Goal: Information Seeking & Learning: Find specific fact

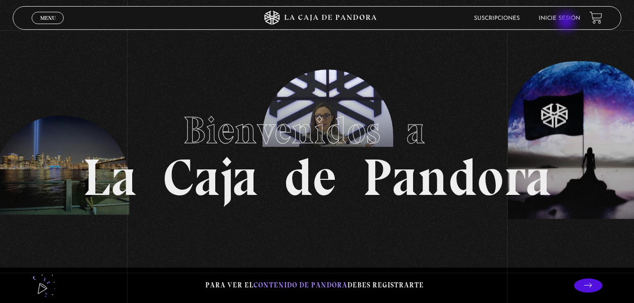
click at [567, 22] on li "Inicie sesión" at bounding box center [559, 18] width 42 height 15
click at [563, 17] on link "Inicie sesión" at bounding box center [559, 19] width 42 height 6
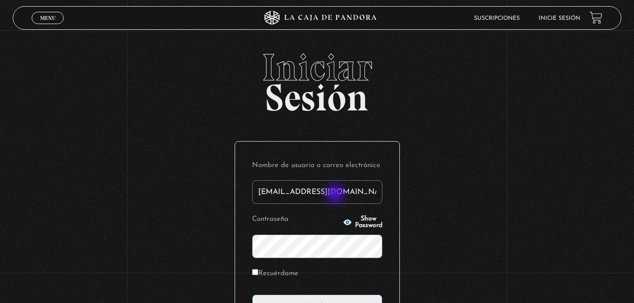
click at [336, 195] on input "[EMAIL_ADDRESS][DOMAIN_NAME]" at bounding box center [317, 192] width 130 height 24
click at [337, 196] on input "jssjaffette32@gmail.com" at bounding box center [317, 192] width 130 height 24
click at [354, 196] on input "jssjaffette32@gmail.com" at bounding box center [317, 192] width 130 height 24
type input "j"
click at [343, 220] on icon "button" at bounding box center [347, 222] width 8 height 6
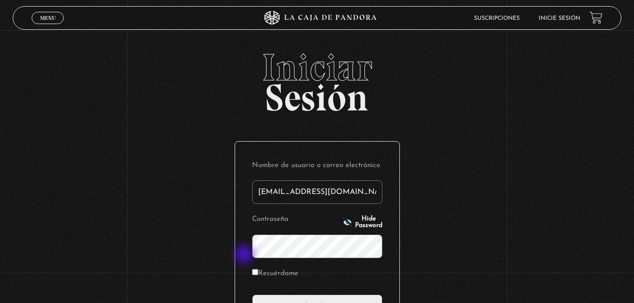
click at [245, 255] on div "Nombre de usuario o correo electrónico sandovaladrian016@gmail.com Contraseña H…" at bounding box center [317, 238] width 164 height 193
click at [235, 250] on div "Iniciar Sesión Nombre de usuario o correo electrónico sandovaladrian016@gmail.c…" at bounding box center [317, 230] width 634 height 362
type input "s"
type input "Macho"
click at [476, 215] on div "Iniciar Sesión Nombre de usuario o correo electrónico Macho Contraseña Hide Pas…" at bounding box center [317, 230] width 634 height 362
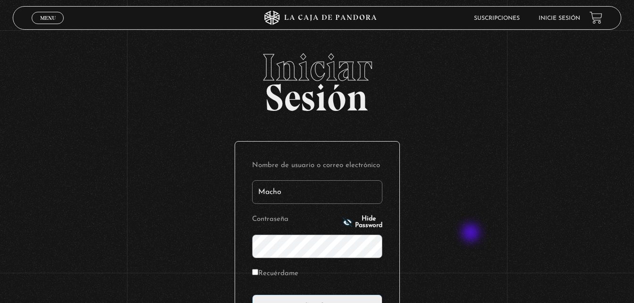
click at [471, 234] on div "Iniciar Sesión Nombre de usuario o correo electrónico Macho Contraseña Hide Pas…" at bounding box center [317, 230] width 634 height 362
click at [258, 271] on input "Recuérdame" at bounding box center [255, 272] width 6 height 6
checkbox input "true"
click at [417, 225] on div "Iniciar Sesión Nombre de usuario o correo electrónico Macho Contraseña Hide Pas…" at bounding box center [317, 230] width 634 height 362
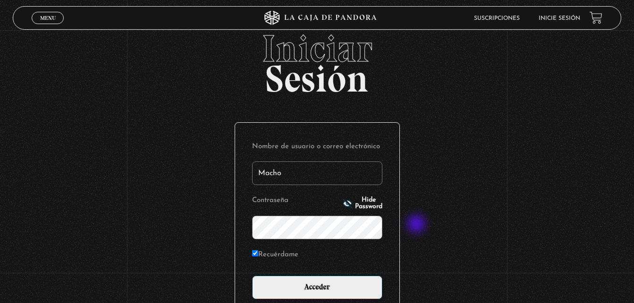
scroll to position [38, 0]
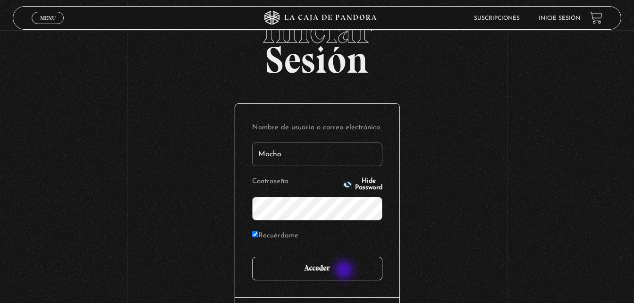
click at [345, 271] on input "Acceder" at bounding box center [317, 269] width 130 height 24
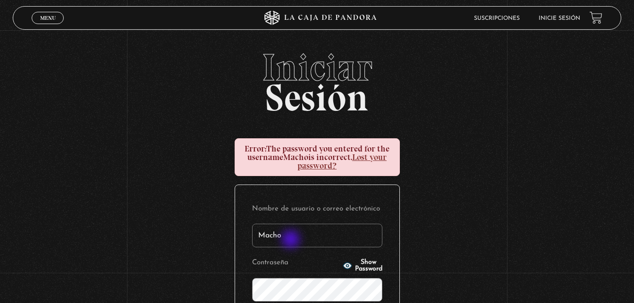
click at [292, 240] on input "Macho" at bounding box center [317, 236] width 130 height 24
type input "M"
type input "S"
type input "a"
type input "sandovaladrian016@gmail.com"
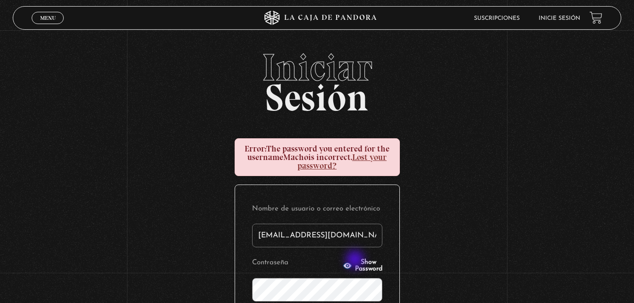
click at [356, 261] on button "Show Password" at bounding box center [363, 265] width 40 height 13
click at [443, 242] on div "Iniciar Sesión Error: The password you entered for the username Macho is incorr…" at bounding box center [317, 251] width 634 height 405
click at [423, 258] on div "Iniciar Sesión Error: The password you entered for the username Macho is incorr…" at bounding box center [317, 251] width 634 height 405
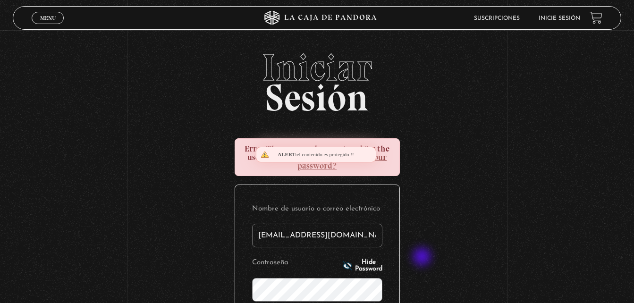
click at [423, 258] on div "Iniciar Sesión Error: The password you entered for the username Macho is incorr…" at bounding box center [317, 251] width 634 height 405
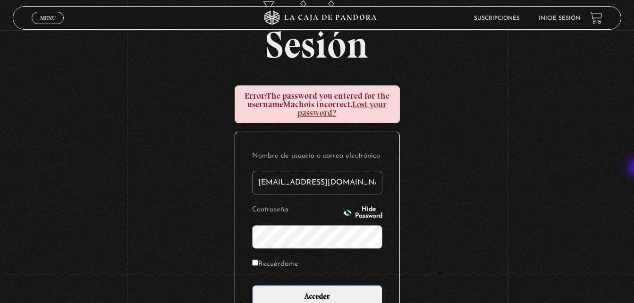
scroll to position [55, 0]
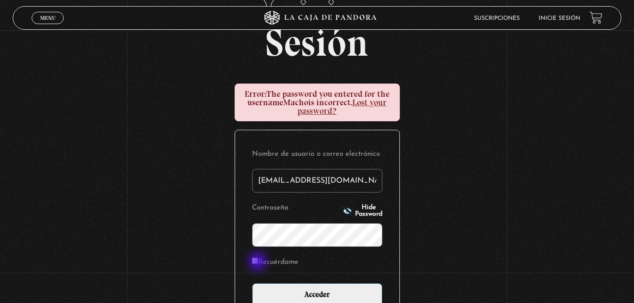
click at [258, 262] on input "Recuérdame" at bounding box center [255, 261] width 6 height 6
checkbox input "true"
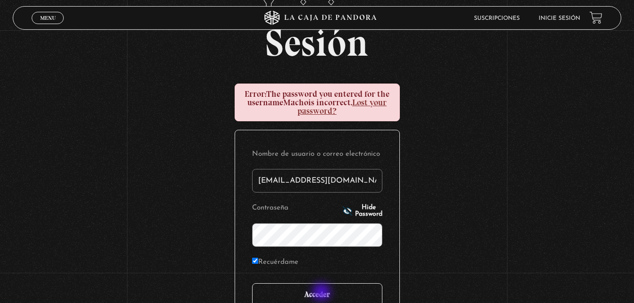
click at [322, 293] on input "Acceder" at bounding box center [317, 295] width 130 height 24
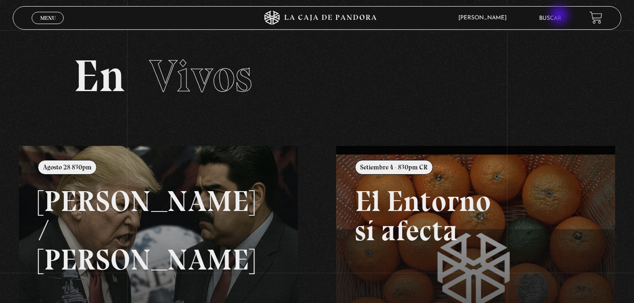
click at [560, 16] on link "Buscar" at bounding box center [550, 19] width 22 height 6
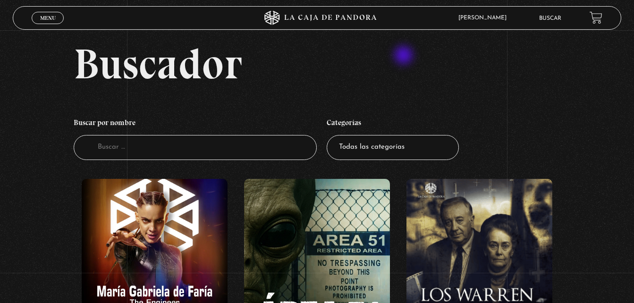
scroll to position [19, 0]
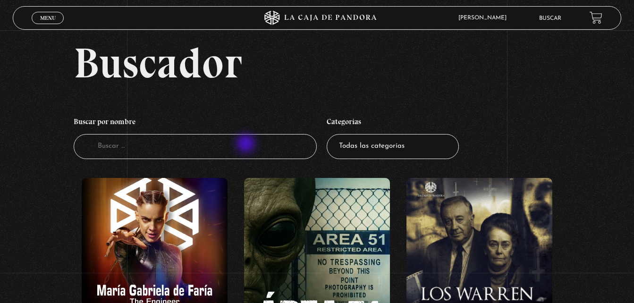
click at [247, 144] on input "Buscador" at bounding box center [196, 146] width 244 height 25
type input "soros"
